Goal: Browse casually: Explore the website without a specific task or goal

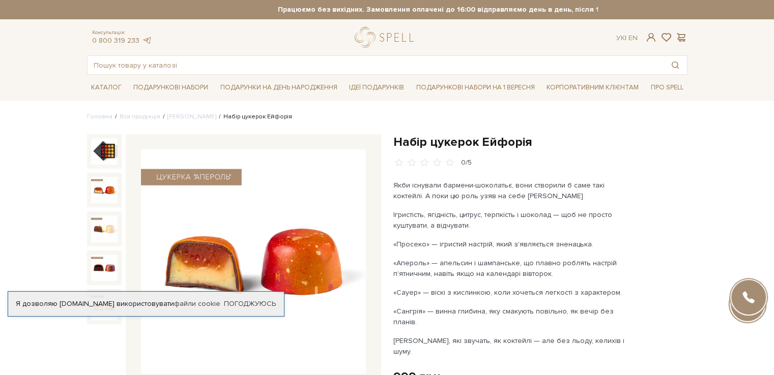
click at [96, 189] on img at bounding box center [104, 190] width 26 height 26
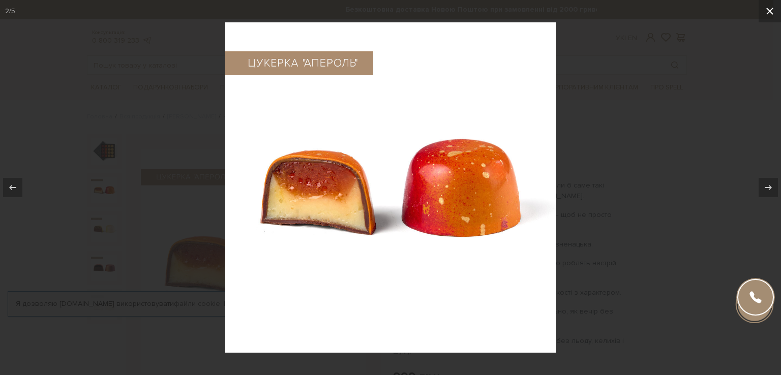
click at [771, 9] on icon at bounding box center [770, 11] width 7 height 7
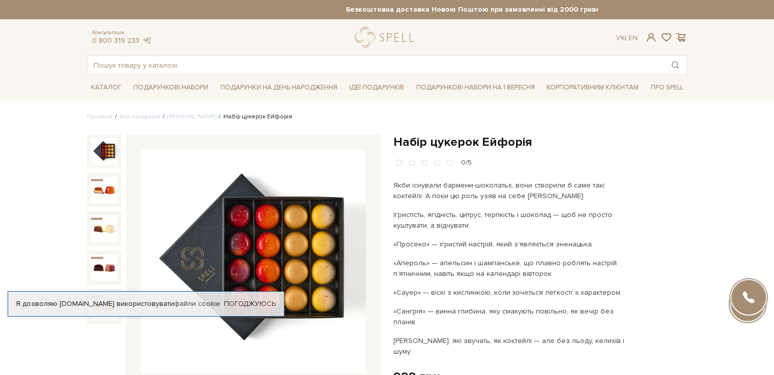
click at [104, 155] on img at bounding box center [104, 151] width 26 height 26
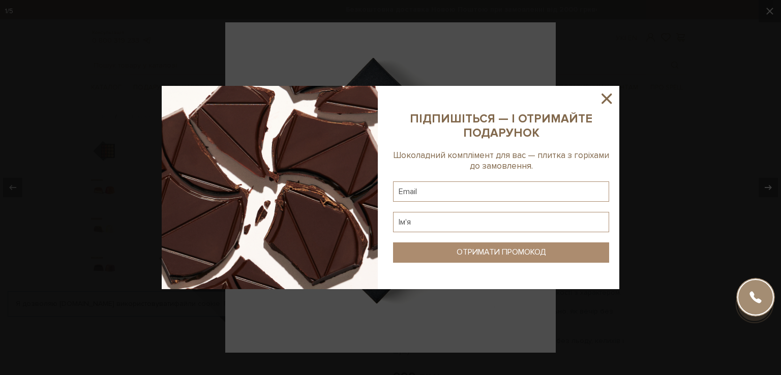
click at [604, 94] on icon at bounding box center [606, 98] width 17 height 17
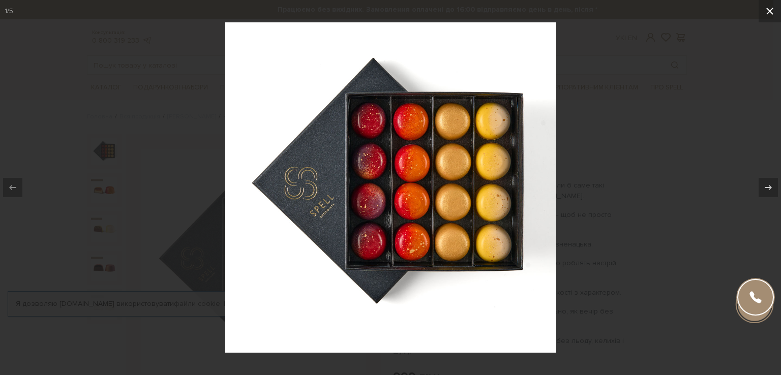
click at [768, 7] on icon at bounding box center [770, 11] width 12 height 12
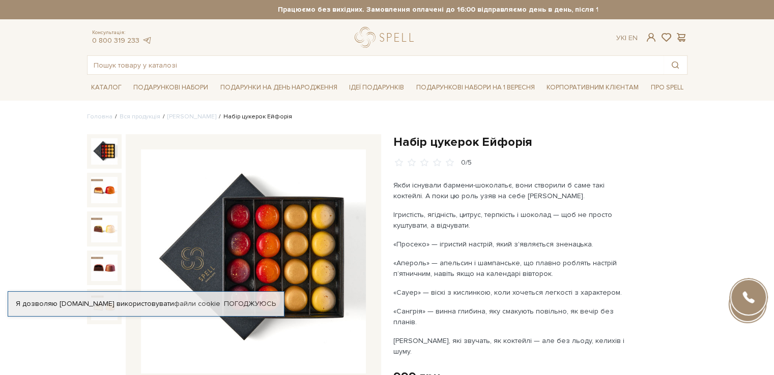
click at [636, 173] on div "Набір цукерок Ейфорія 0/5 999 грн." at bounding box center [540, 349] width 294 height 431
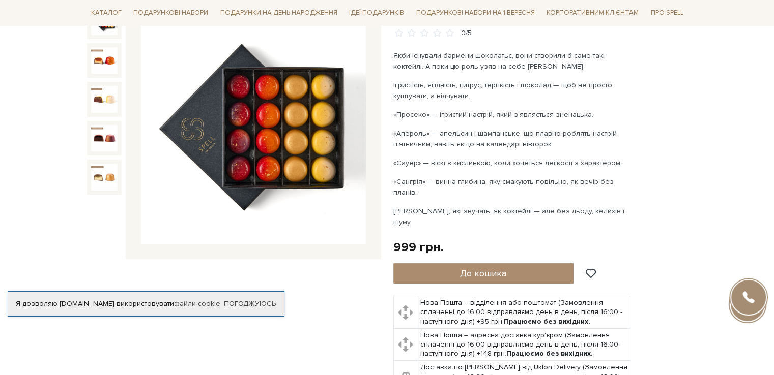
scroll to position [153, 0]
